Goal: Navigation & Orientation: Find specific page/section

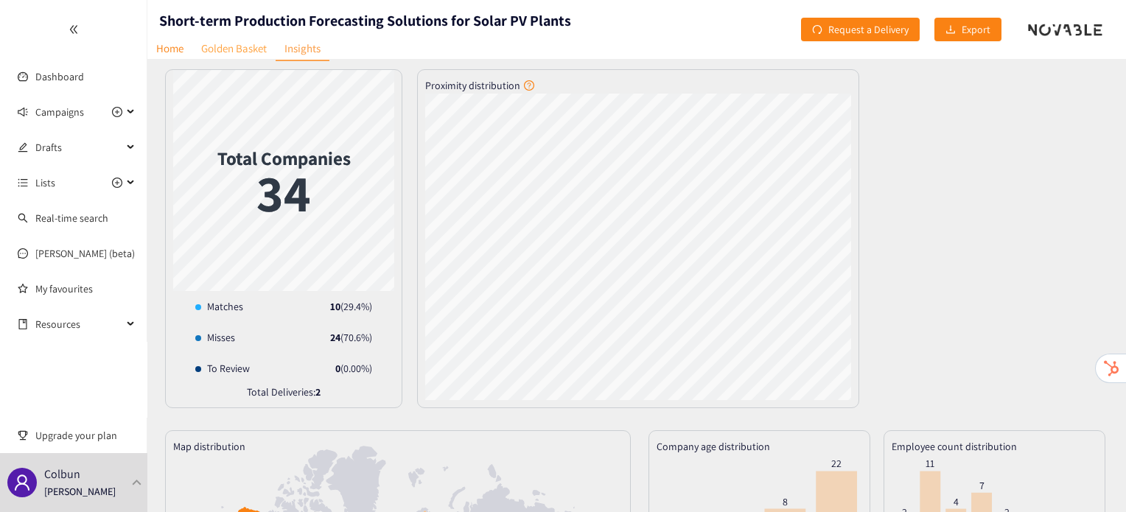
click at [231, 56] on link "Golden Basket" at bounding box center [233, 48] width 83 height 23
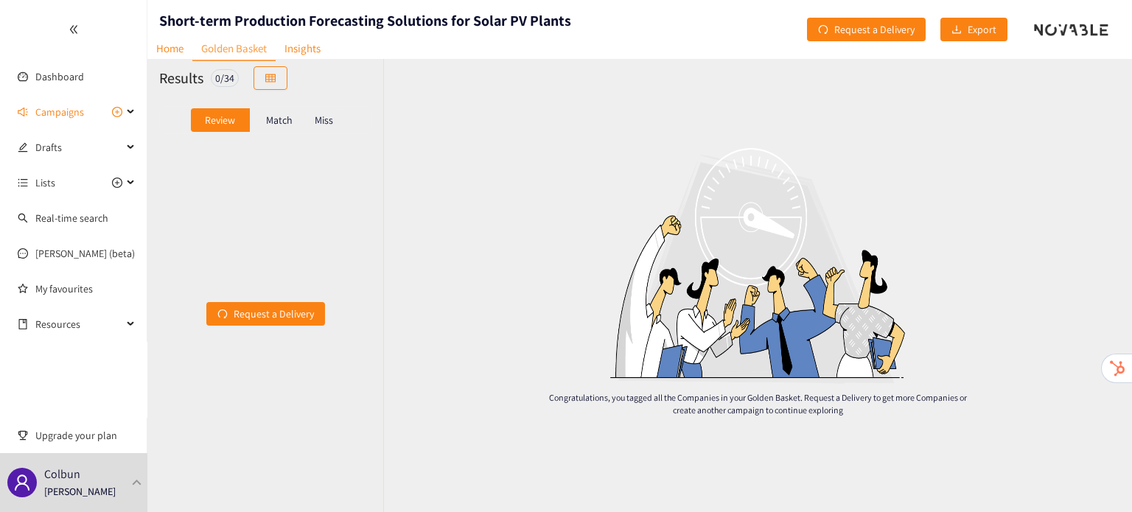
click at [269, 122] on p "Match" at bounding box center [279, 120] width 27 height 12
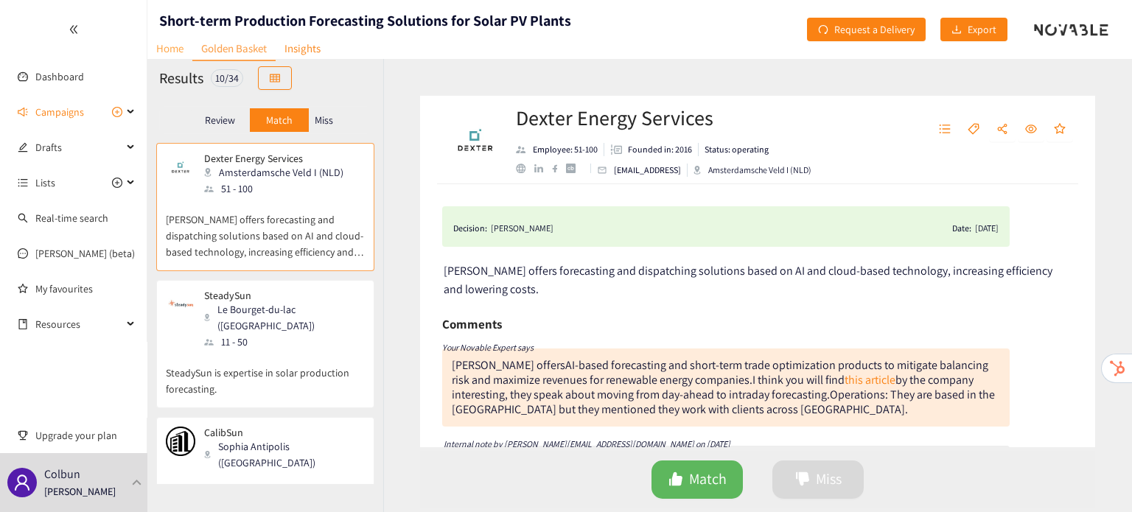
click at [181, 52] on link "Home" at bounding box center [169, 48] width 45 height 23
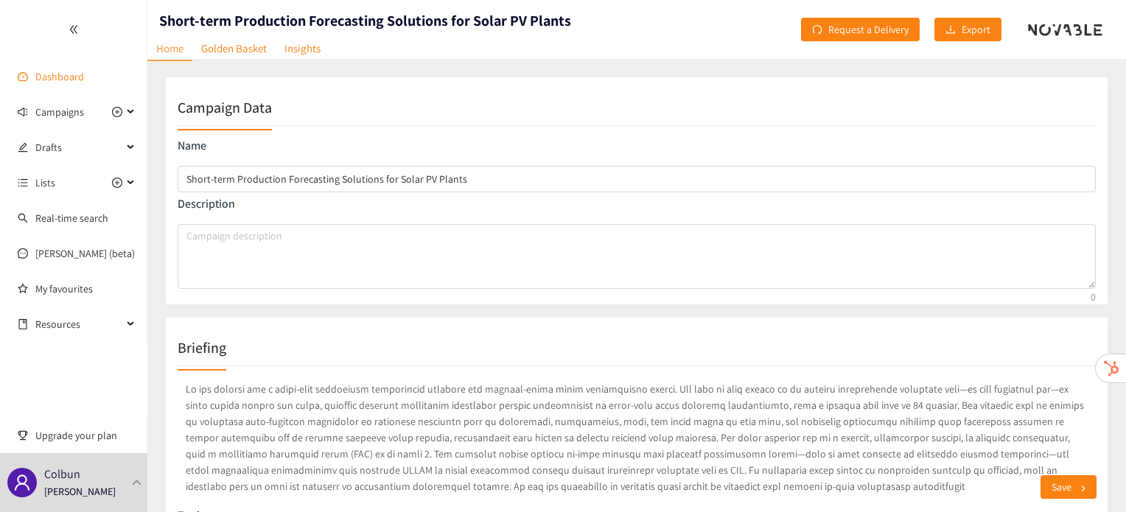
click at [60, 80] on link "Dashboard" at bounding box center [59, 76] width 49 height 13
